Goal: Transaction & Acquisition: Purchase product/service

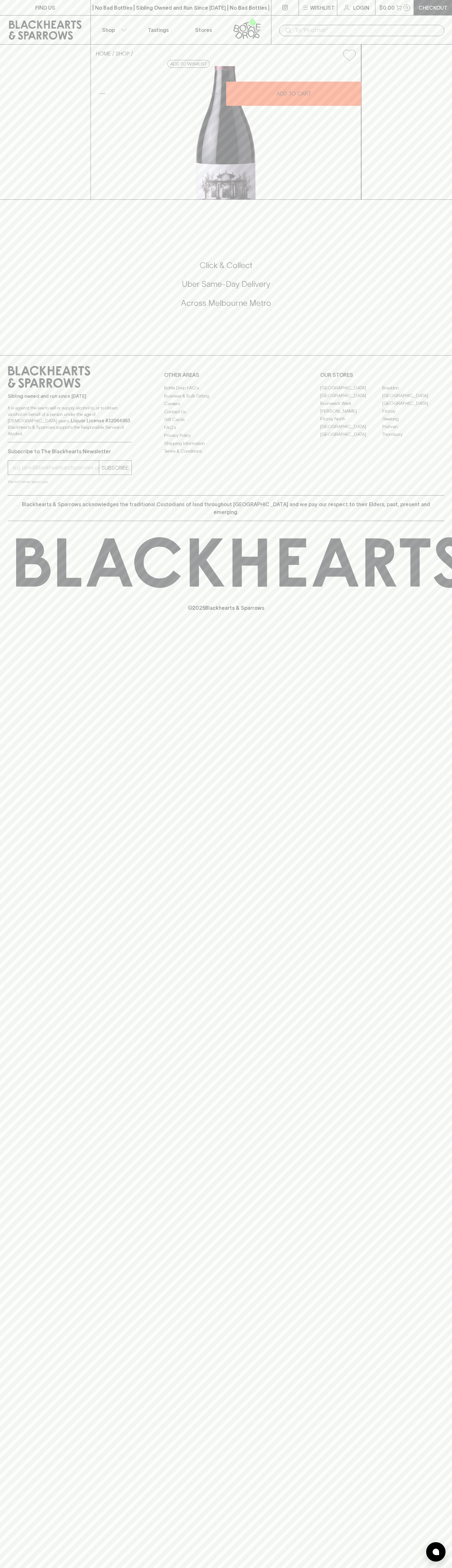
click at [361, 32] on input "text" at bounding box center [366, 30] width 144 height 10
click at [426, 361] on div "FIND US | No Bad Bottles | Sibling Owned and Run Since [DATE] | No Bad Bottles …" at bounding box center [226, 784] width 452 height 1568
click at [166, 1567] on html "FIND US | No Bad Bottles | Sibling Owned and Run Since [DATE] | No Bad Bottles …" at bounding box center [226, 784] width 452 height 1568
click at [12, 992] on div "FIND US | No Bad Bottles | Sibling Owned and Run Since [DATE] | No Bad Bottles …" at bounding box center [226, 784] width 452 height 1568
